Goal: Task Accomplishment & Management: Manage account settings

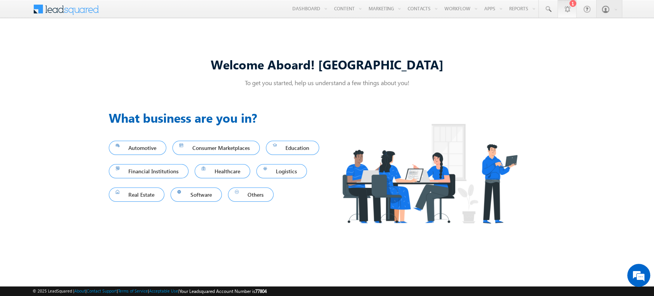
click at [570, 11] on link "1" at bounding box center [566, 9] width 19 height 18
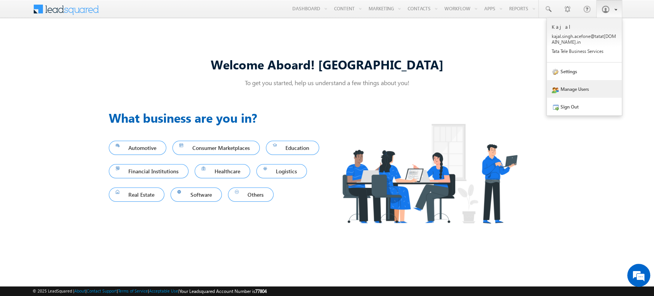
click at [577, 84] on link "Manage Users" at bounding box center [583, 89] width 75 height 18
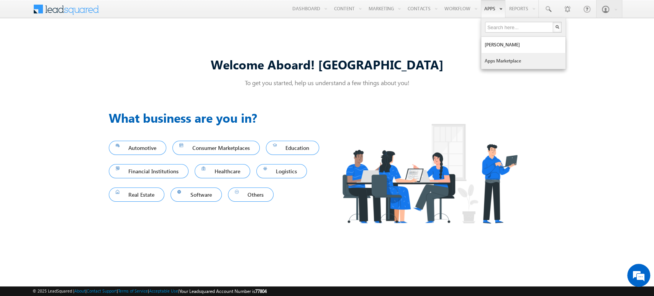
click at [497, 61] on link "Apps Marketplace" at bounding box center [523, 61] width 84 height 16
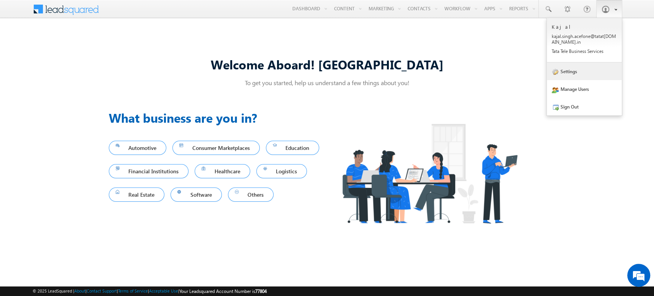
click at [585, 72] on link "Settings" at bounding box center [583, 71] width 75 height 18
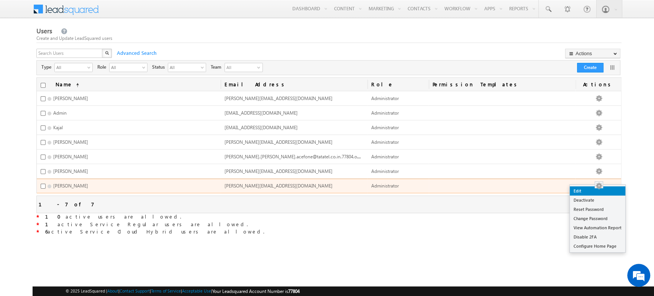
click at [596, 190] on link "Edit" at bounding box center [597, 190] width 56 height 9
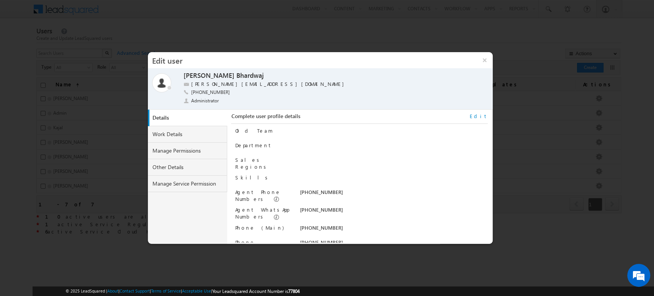
scroll to position [95, 0]
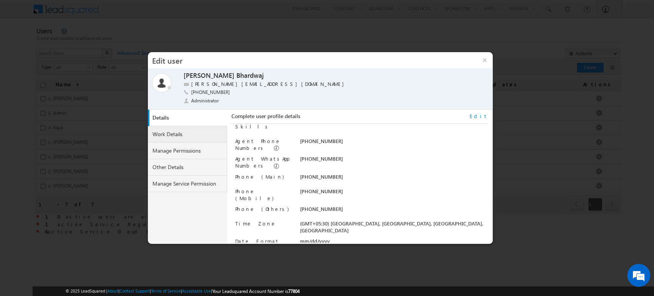
click at [183, 136] on link "Work Details" at bounding box center [188, 134] width 80 height 16
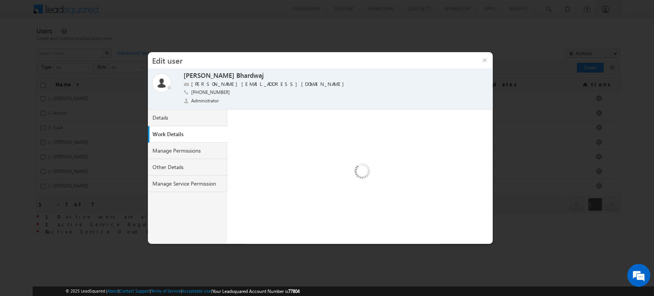
scroll to position [0, 0]
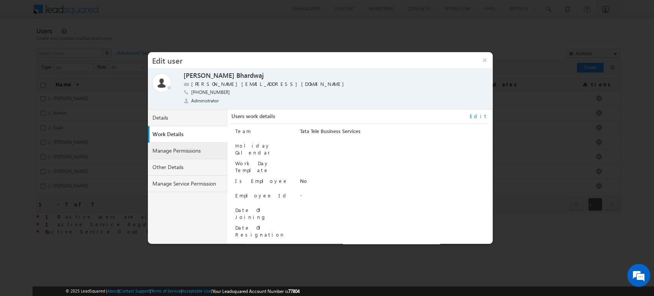
click at [201, 148] on link "Manage Permissions" at bounding box center [188, 150] width 80 height 16
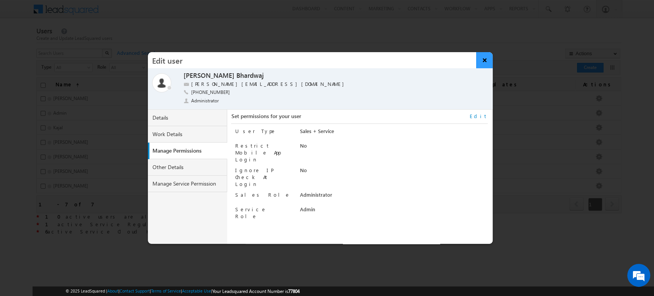
click at [488, 57] on button "×" at bounding box center [484, 60] width 16 height 16
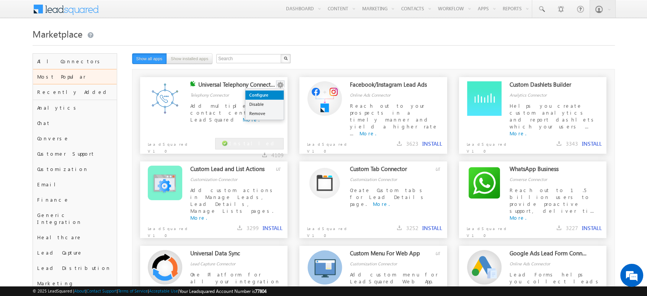
click at [273, 92] on link "Configure" at bounding box center [264, 94] width 38 height 9
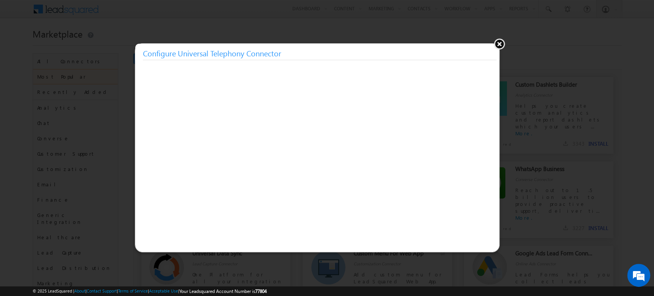
click at [496, 42] on button at bounding box center [498, 43] width 11 height 11
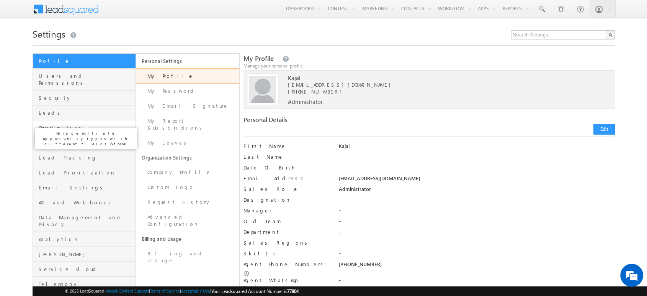
click at [61, 124] on span "Opportunities" at bounding box center [86, 127] width 95 height 7
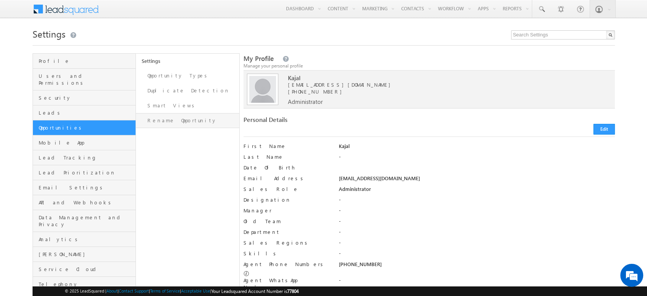
click at [180, 121] on link "Rename Opportunity" at bounding box center [187, 120] width 103 height 15
